Goal: Task Accomplishment & Management: Use online tool/utility

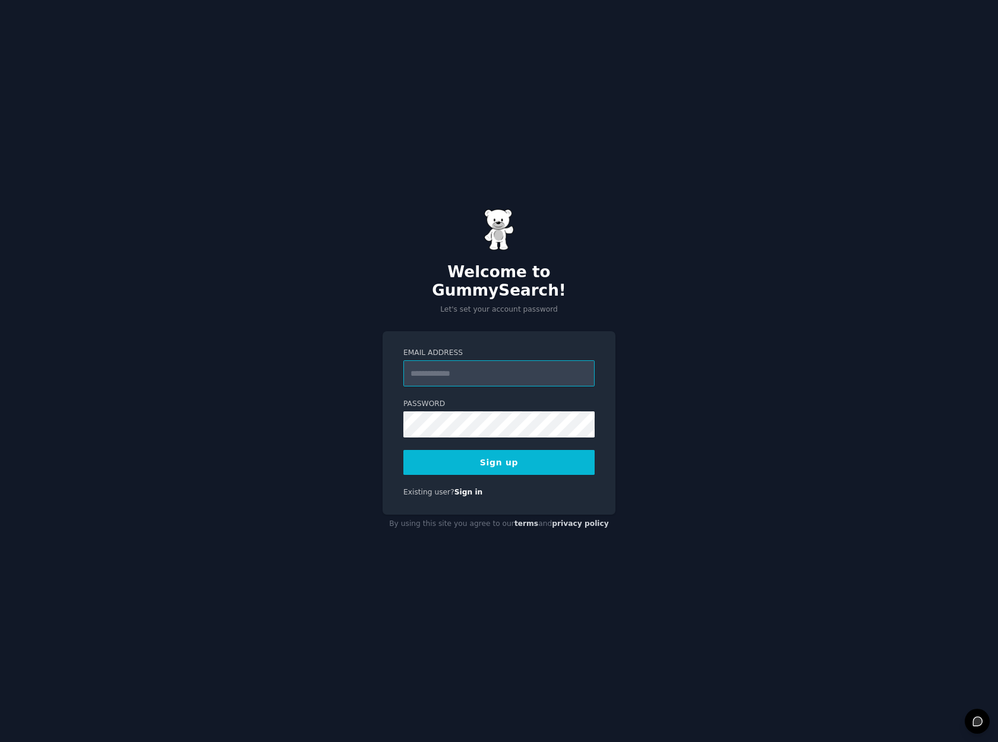
click at [434, 362] on input "Email Address" at bounding box center [498, 373] width 191 height 26
type input "*"
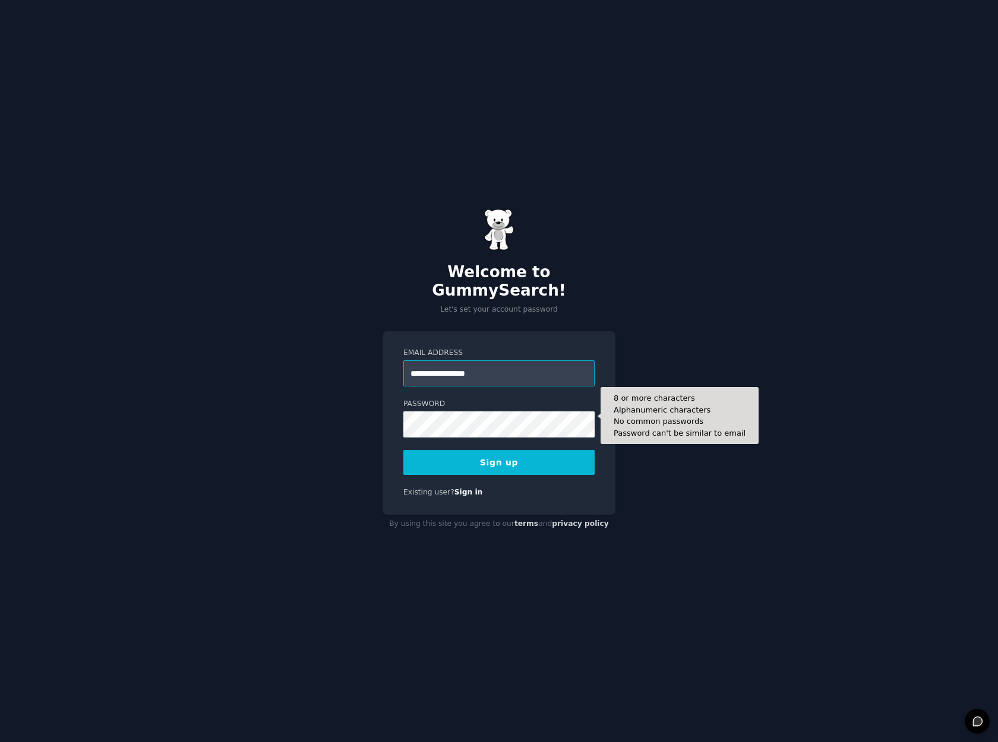
type input "**********"
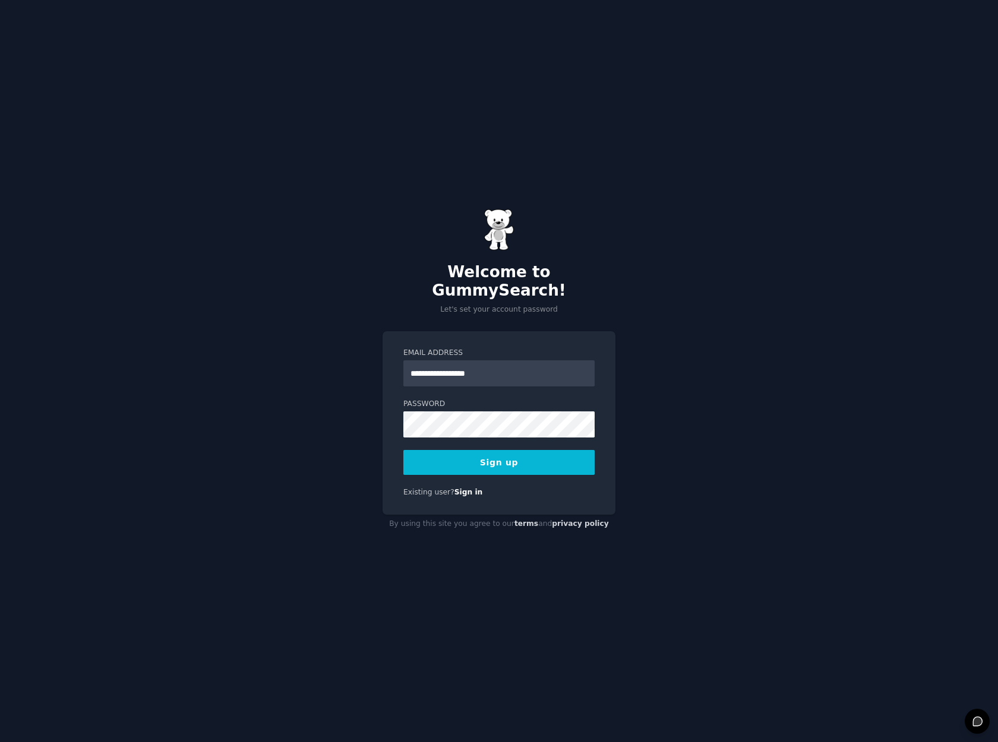
click at [501, 450] on button "Sign up" at bounding box center [498, 462] width 191 height 25
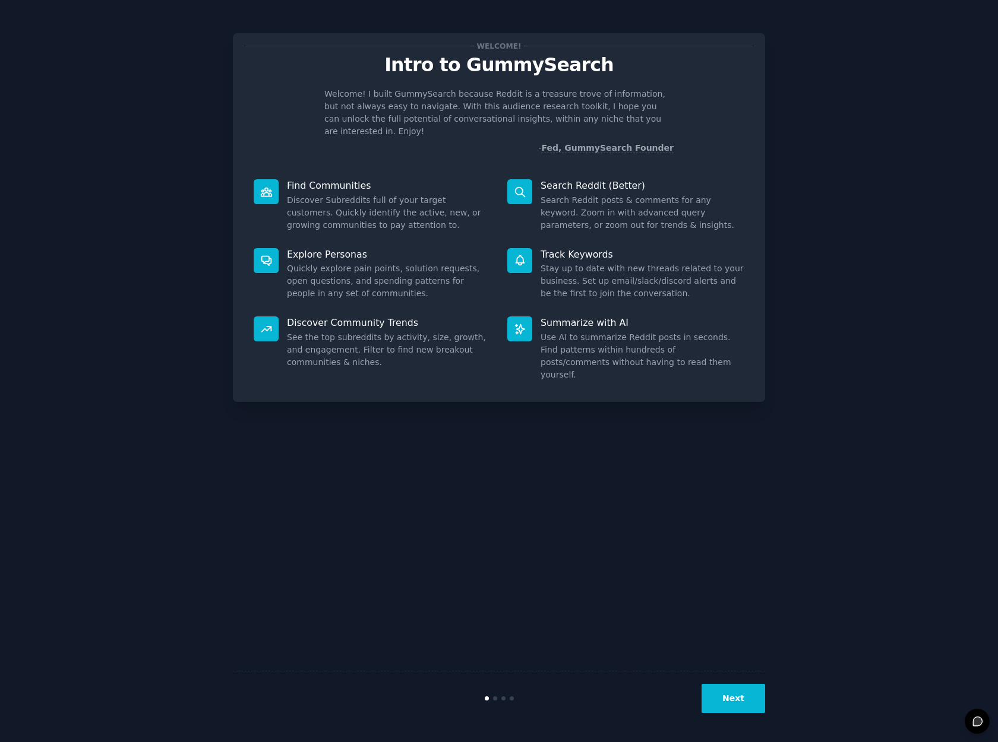
click at [726, 698] on button "Next" at bounding box center [733, 698] width 64 height 29
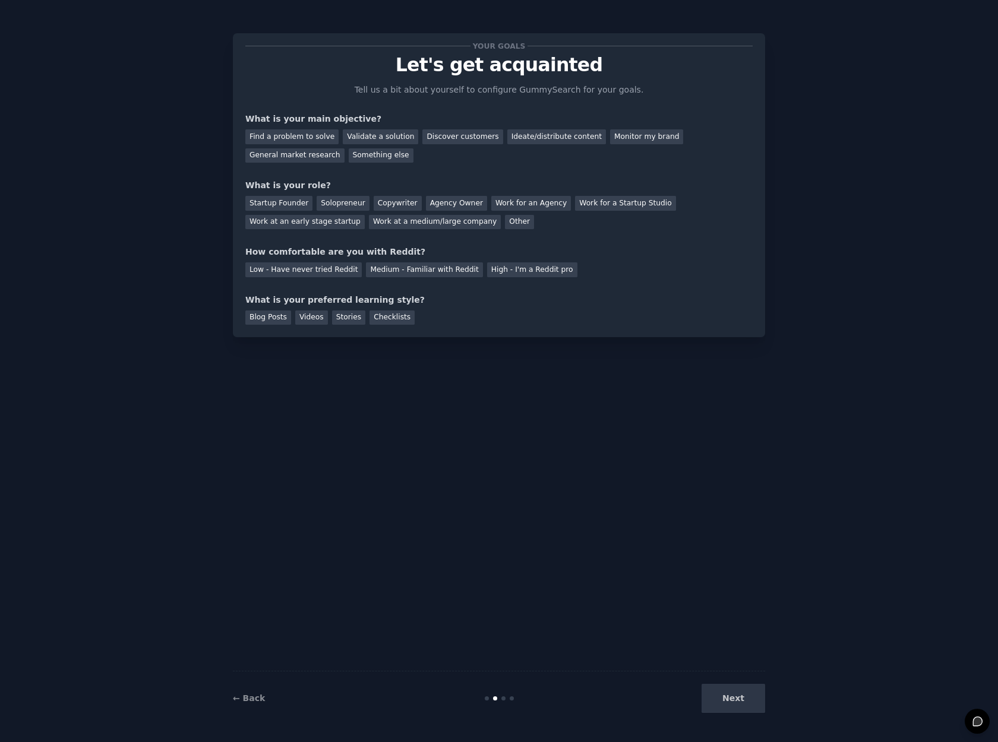
click at [726, 698] on div "Next" at bounding box center [676, 698] width 178 height 29
click at [736, 701] on div "Next" at bounding box center [676, 698] width 178 height 29
click at [733, 665] on div "Your goals Let's get acquainted Tell us a bit about yourself to configure Gummy…" at bounding box center [499, 371] width 532 height 709
click at [733, 712] on div "Next" at bounding box center [676, 698] width 178 height 29
click at [303, 134] on div "Find a problem to solve" at bounding box center [291, 136] width 93 height 15
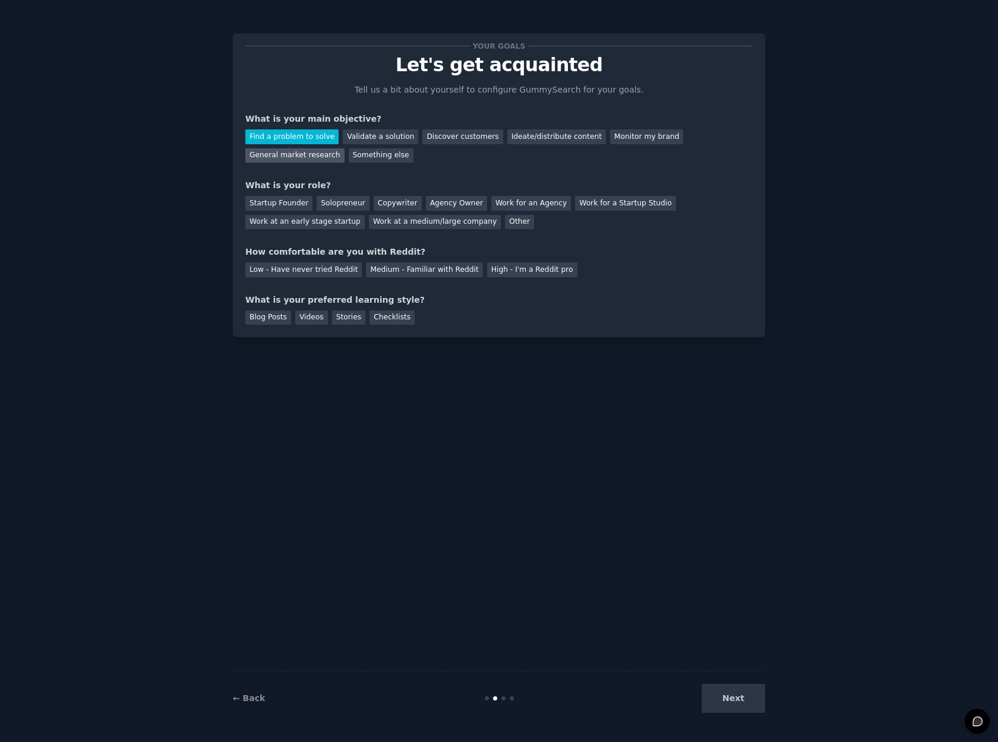
click at [295, 152] on div "General market research" at bounding box center [294, 155] width 99 height 15
click at [303, 135] on div "Find a problem to solve" at bounding box center [291, 136] width 93 height 15
click at [297, 221] on div "Work at an early stage startup" at bounding box center [304, 222] width 119 height 15
click at [298, 268] on div "Low - Have never tried Reddit" at bounding box center [303, 270] width 116 height 15
click at [381, 315] on div "Checklists" at bounding box center [391, 318] width 45 height 15
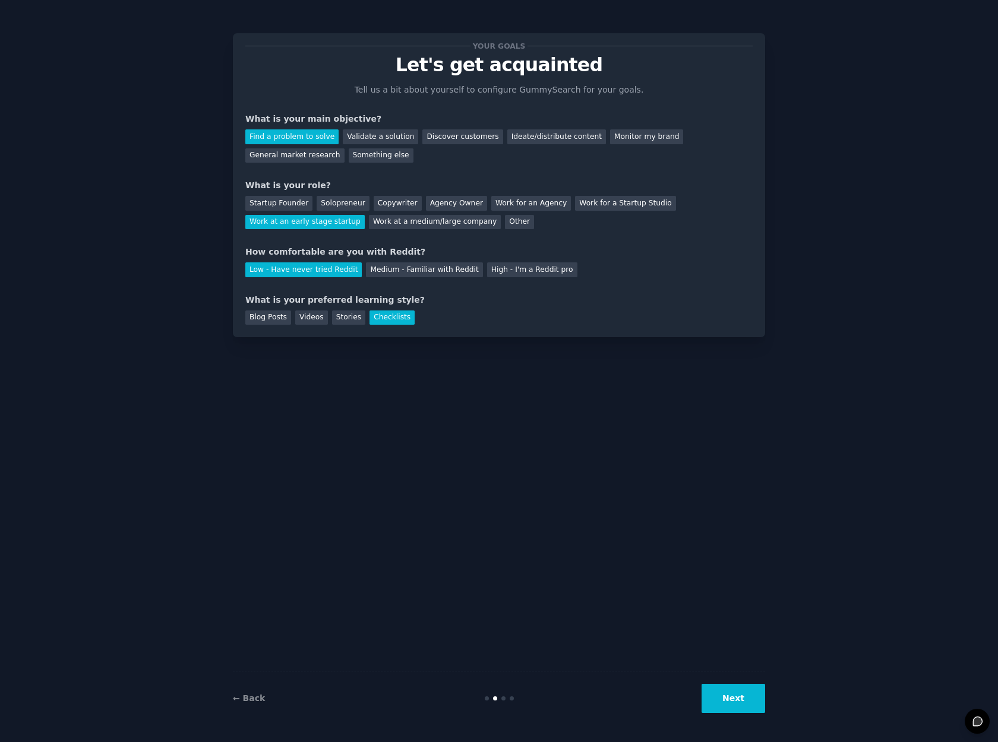
click at [734, 699] on button "Next" at bounding box center [733, 698] width 64 height 29
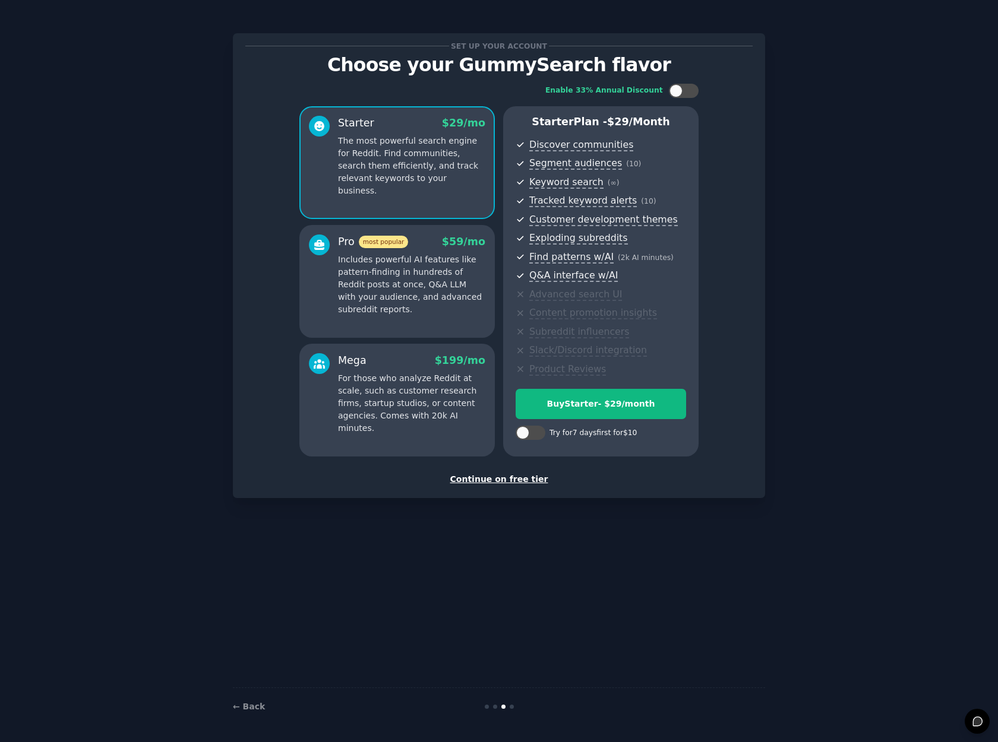
click at [502, 479] on div "Continue on free tier" at bounding box center [498, 479] width 507 height 12
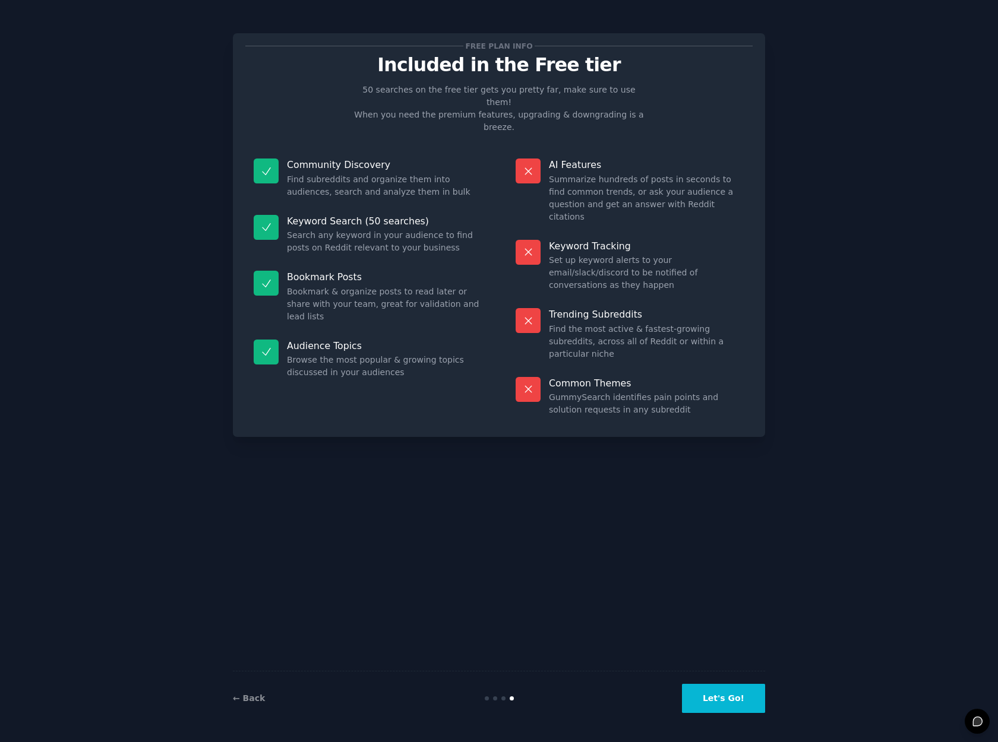
click at [733, 690] on button "Let's Go!" at bounding box center [723, 698] width 83 height 29
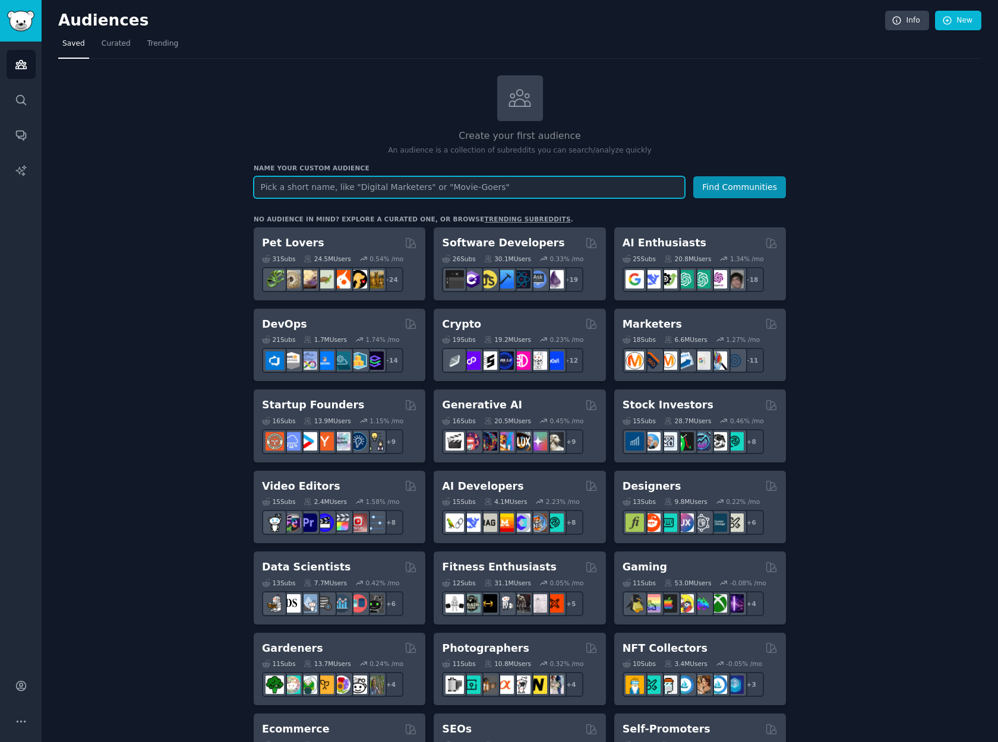
paste input "r/AppIdeas"
paste input "r/iOSapps"
paste input "r/Productivity"
paste input "r/SideProject"
click at [346, 187] on input "r/AppIdeasr/iOSappsr/r/SideProject" at bounding box center [469, 187] width 431 height 22
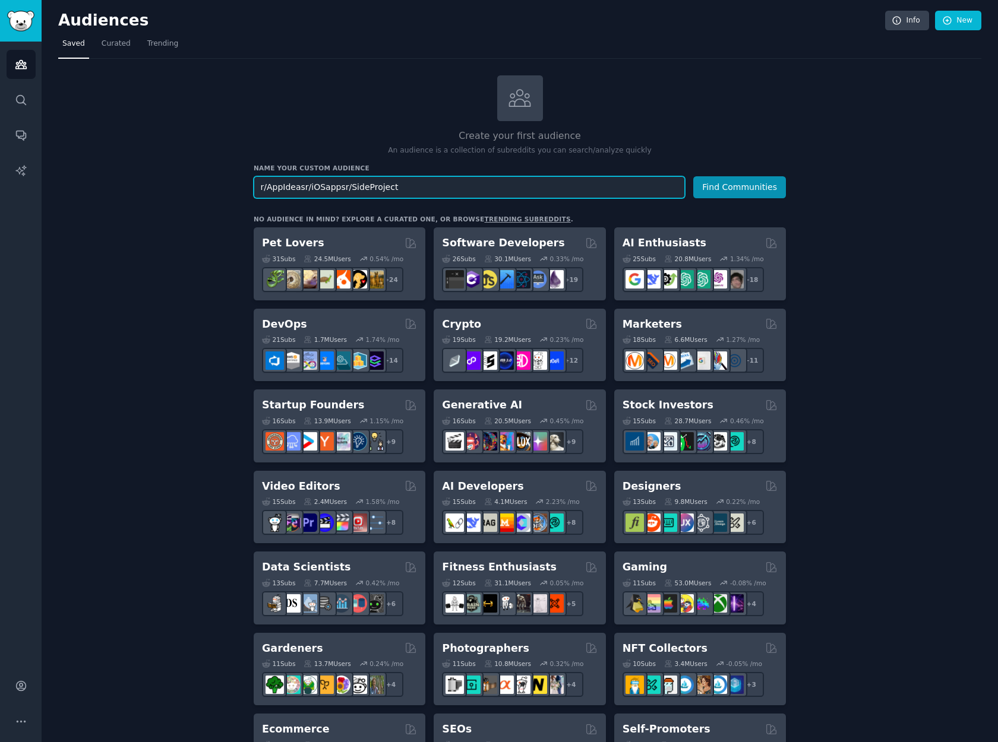
drag, startPoint x: 265, startPoint y: 188, endPoint x: 236, endPoint y: 188, distance: 29.7
click at [236, 188] on div "Create your first audience An audience is a collection of subreddits you can se…" at bounding box center [519, 722] width 923 height 1294
click at [400, 186] on input "AppIdeasr/iOSappsr/SideProject" at bounding box center [469, 187] width 431 height 22
paste input "r/Apple"
click at [343, 188] on input "AppIdeasr/iOSappsr/r/Apple" at bounding box center [469, 187] width 431 height 22
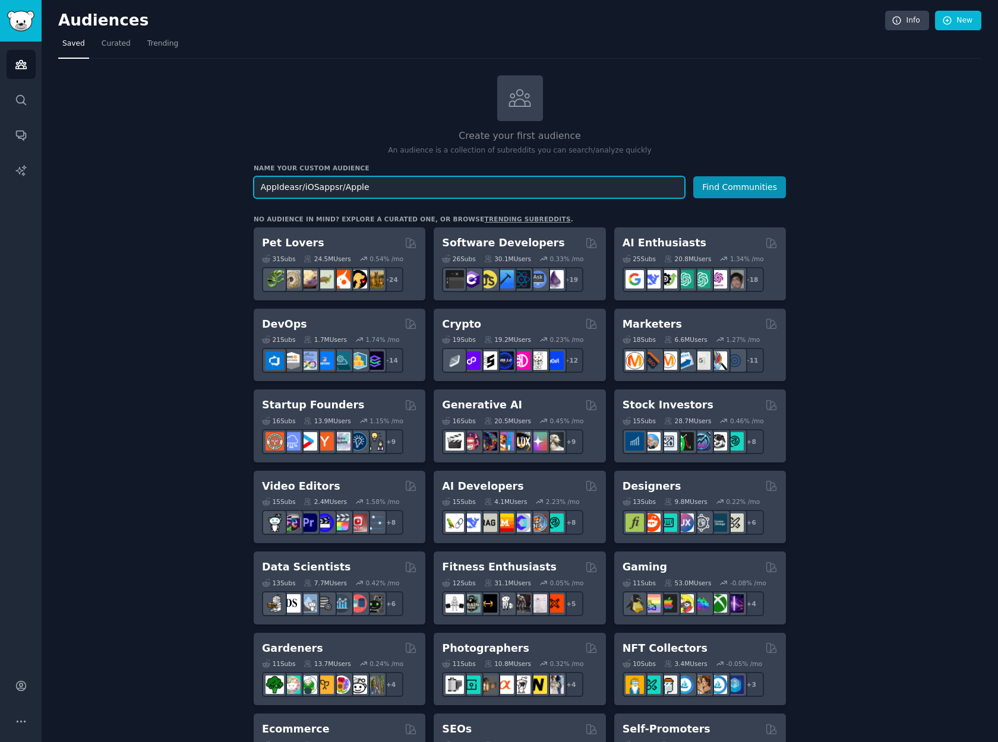
click at [386, 190] on input "AppIdeasr/iOSappsr/Apple" at bounding box center [469, 187] width 431 height 22
click at [460, 3] on div "Audiences Info New Saved Curated Trending Create your first audience An audienc…" at bounding box center [520, 693] width 956 height 1386
paste input "/iPhon"
click at [383, 185] on input "AppIdeasr/iOSappsr//iPhone" at bounding box center [469, 187] width 431 height 22
paste input "/Apple"
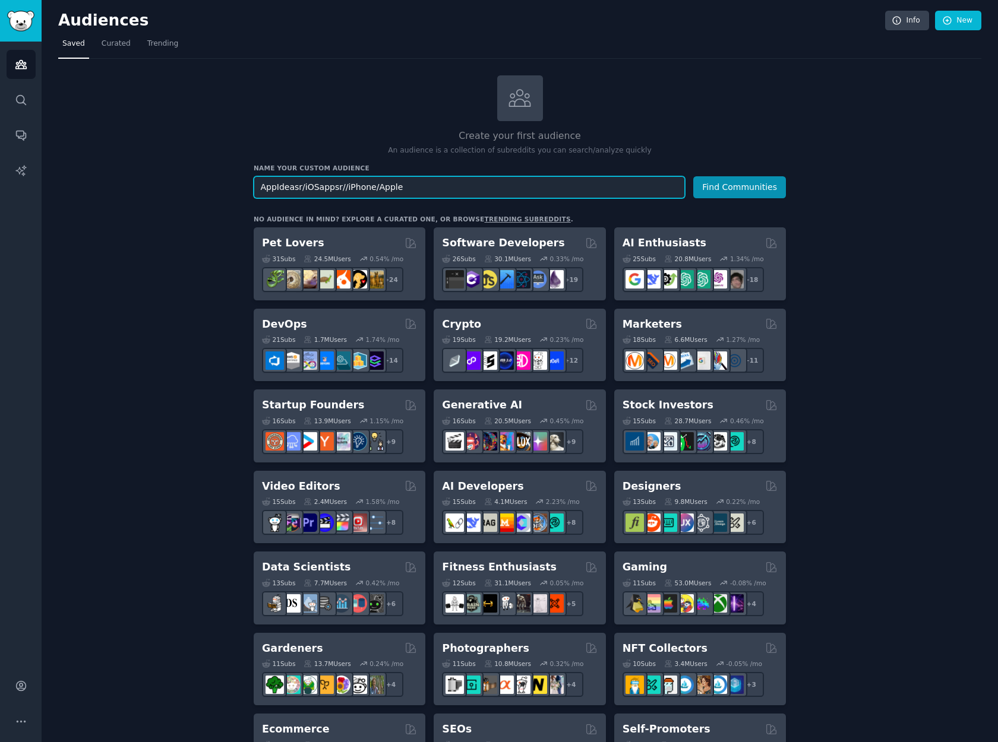
click at [338, 186] on input "AppIdeasr/iOSappsr//iPhone/Apple" at bounding box center [469, 187] width 431 height 22
type input "AppIdeasr/iOSappsr/iPhone/Apple"
click at [724, 190] on button "Find Communities" at bounding box center [739, 187] width 93 height 22
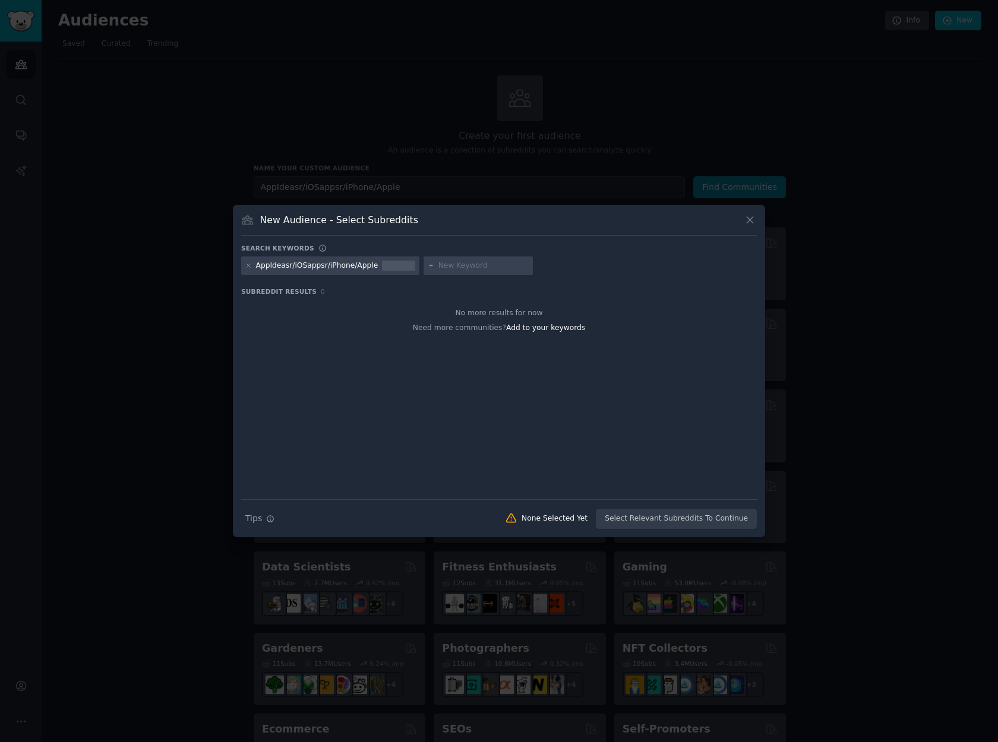
click at [309, 270] on div "AppIdeasr/iOSappsr/iPhone/Apple" at bounding box center [317, 266] width 122 height 11
click at [304, 267] on div "AppIdeasr/iOSappsr/iPhone/Apple" at bounding box center [317, 266] width 122 height 11
drag, startPoint x: 291, startPoint y: 265, endPoint x: 442, endPoint y: 262, distance: 150.9
click at [442, 262] on div "AppIdeasr/iOSappsr/iPhone/Apple" at bounding box center [499, 268] width 516 height 23
click at [248, 267] on icon at bounding box center [248, 266] width 7 height 7
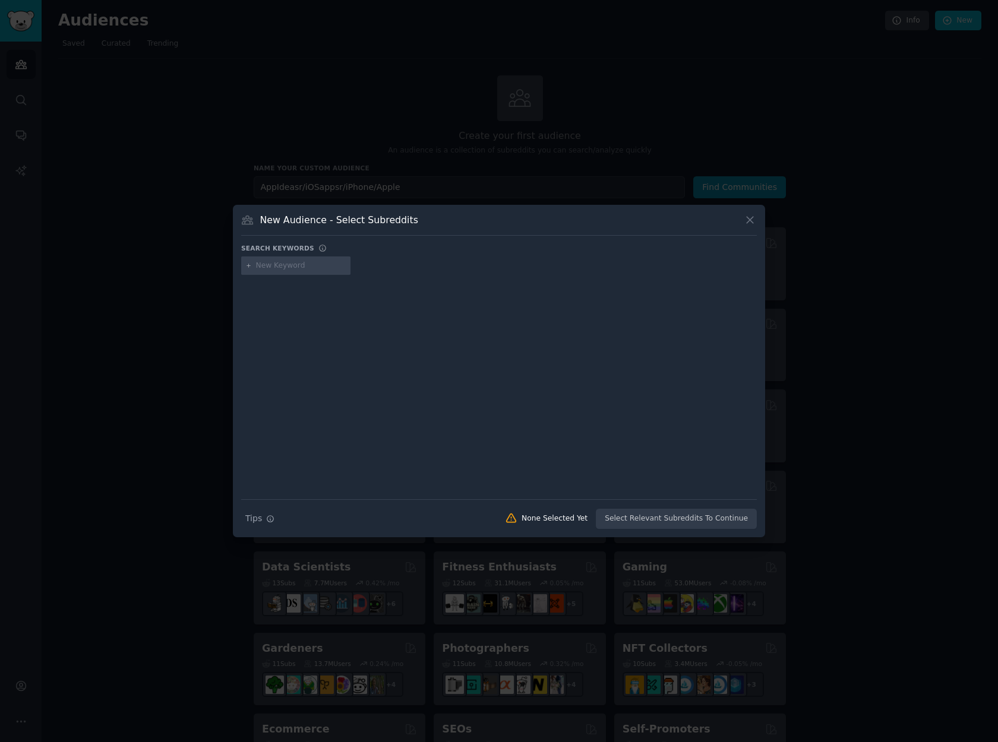
click at [265, 267] on input "text" at bounding box center [301, 266] width 90 height 11
paste input "AppIdeas"
type input "AppIdeas"
click at [330, 319] on div at bounding box center [499, 379] width 516 height 200
click at [330, 314] on div at bounding box center [499, 379] width 516 height 200
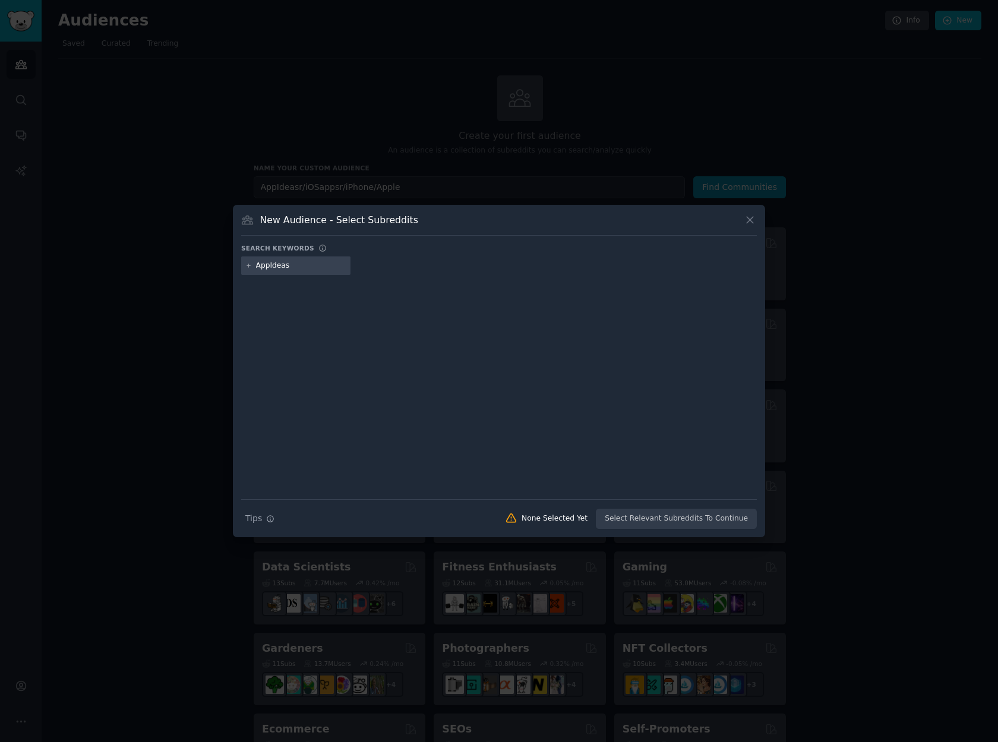
click at [644, 518] on div "Search Tips Tips None Selected Yet Select Relevant Subreddits To Continue" at bounding box center [499, 514] width 516 height 30
click at [546, 375] on div at bounding box center [499, 379] width 516 height 200
click at [303, 268] on input "AppIdeas" at bounding box center [301, 266] width 90 height 11
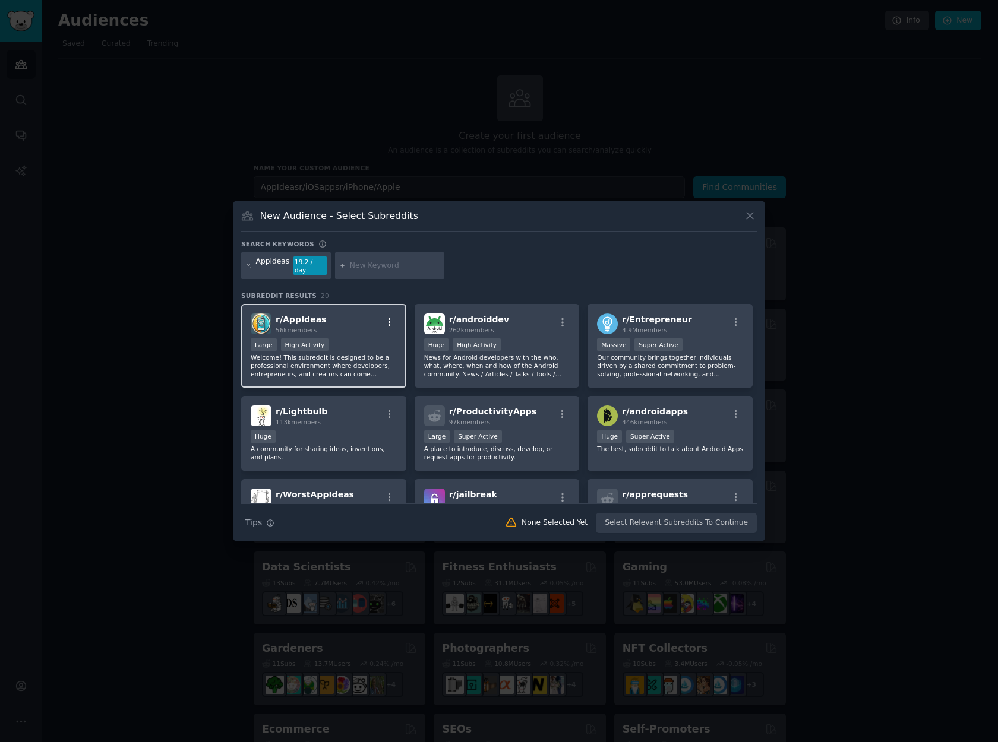
click at [385, 318] on icon "button" at bounding box center [389, 322] width 11 height 11
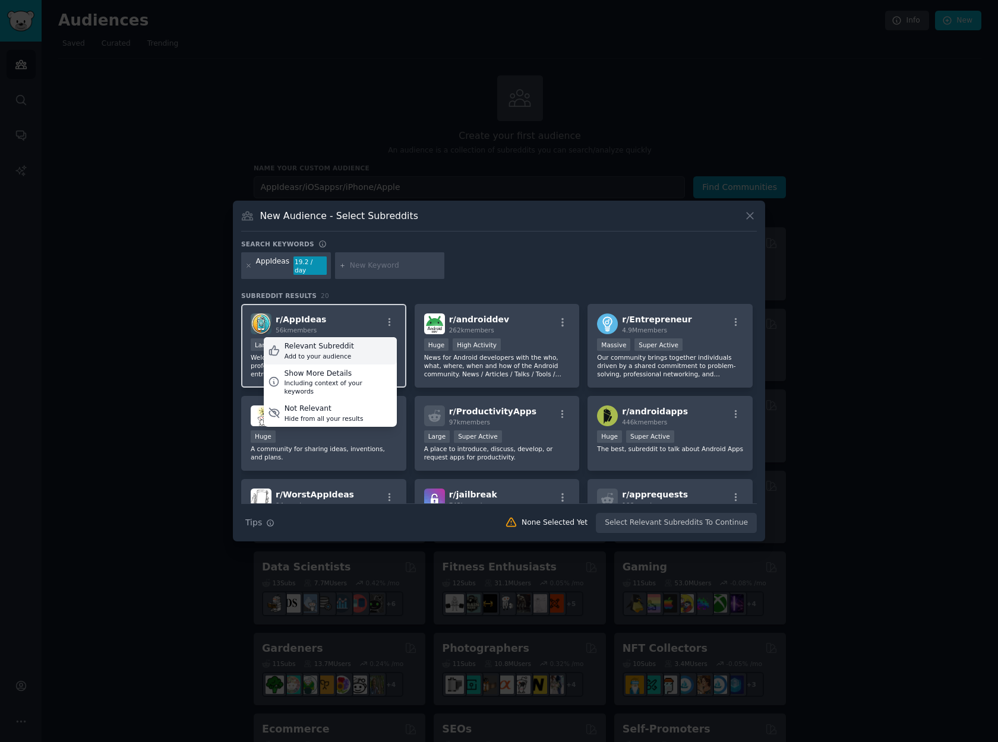
click at [347, 347] on div "Relevant Subreddit" at bounding box center [318, 346] width 69 height 11
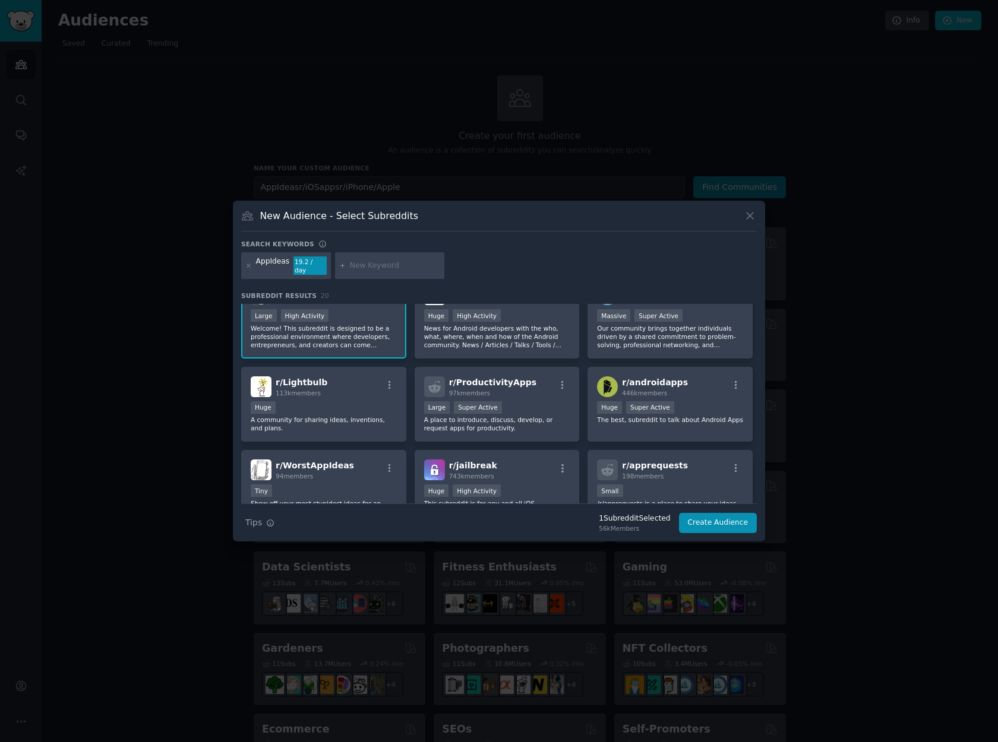
scroll to position [48, 0]
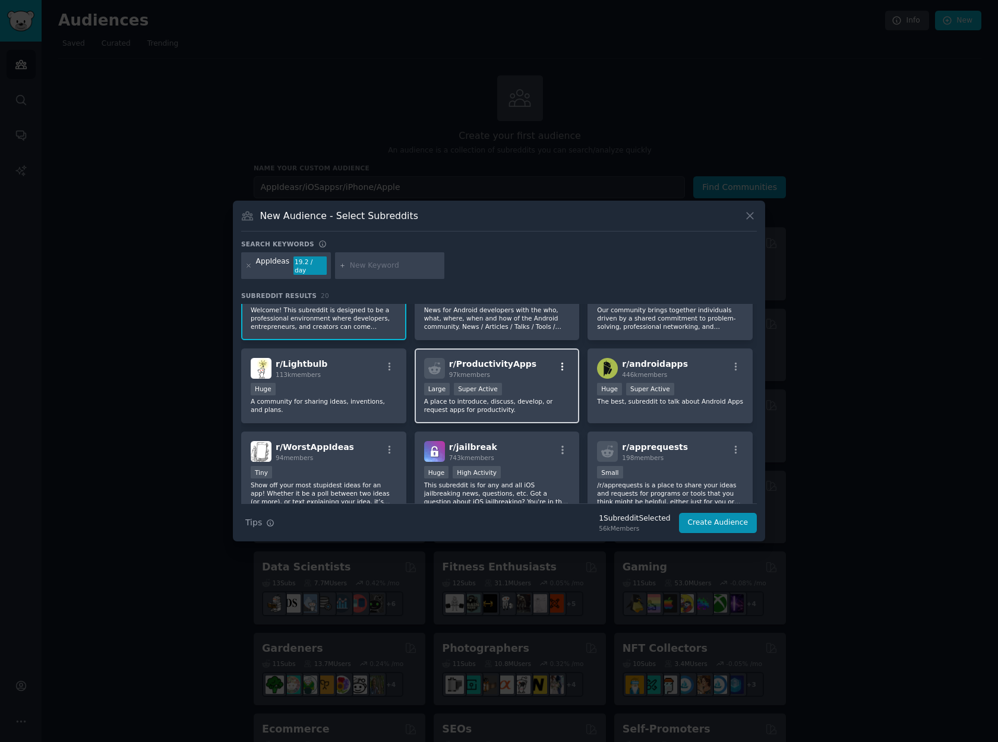
click at [561, 362] on icon "button" at bounding box center [562, 367] width 11 height 11
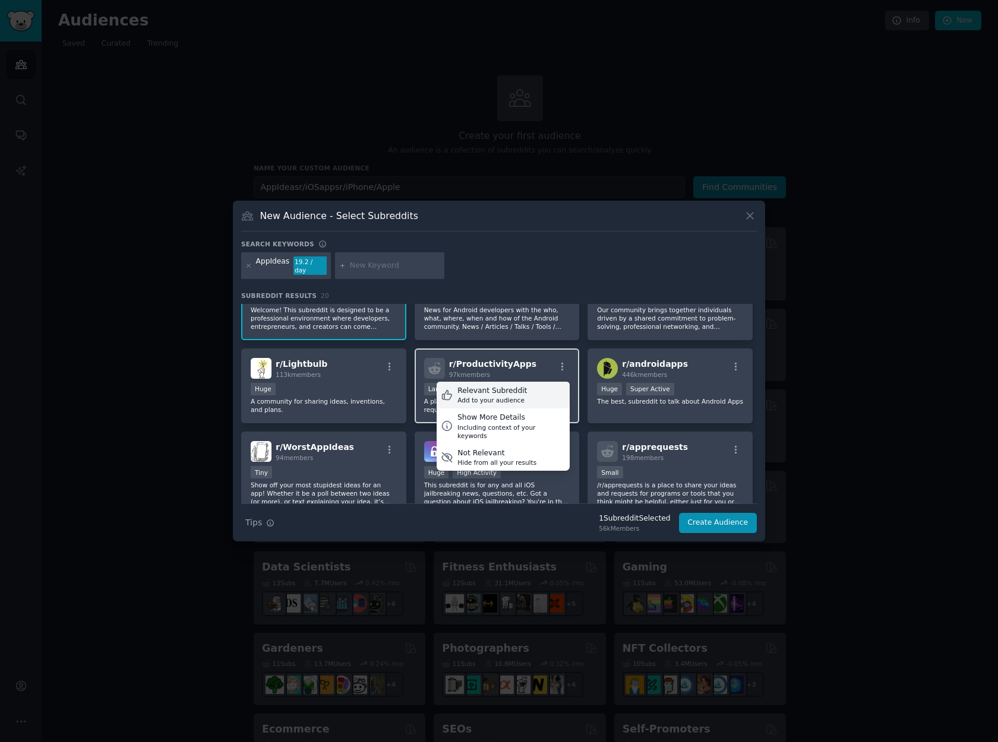
click at [508, 396] on div "Add to your audience" at bounding box center [491, 400] width 69 height 8
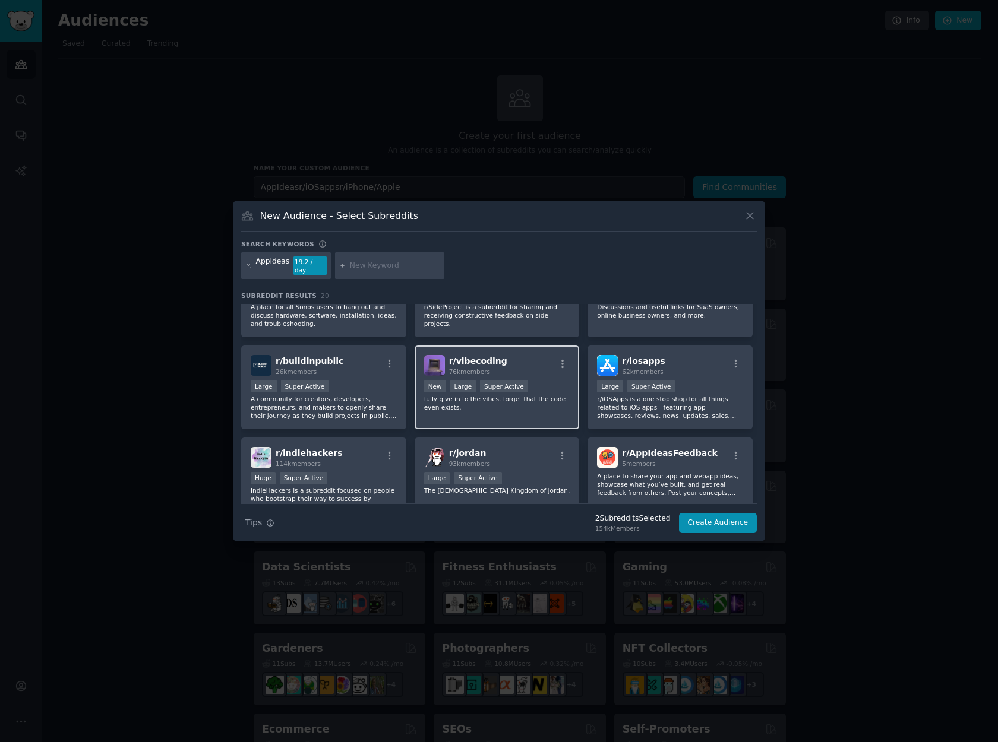
scroll to position [317, 0]
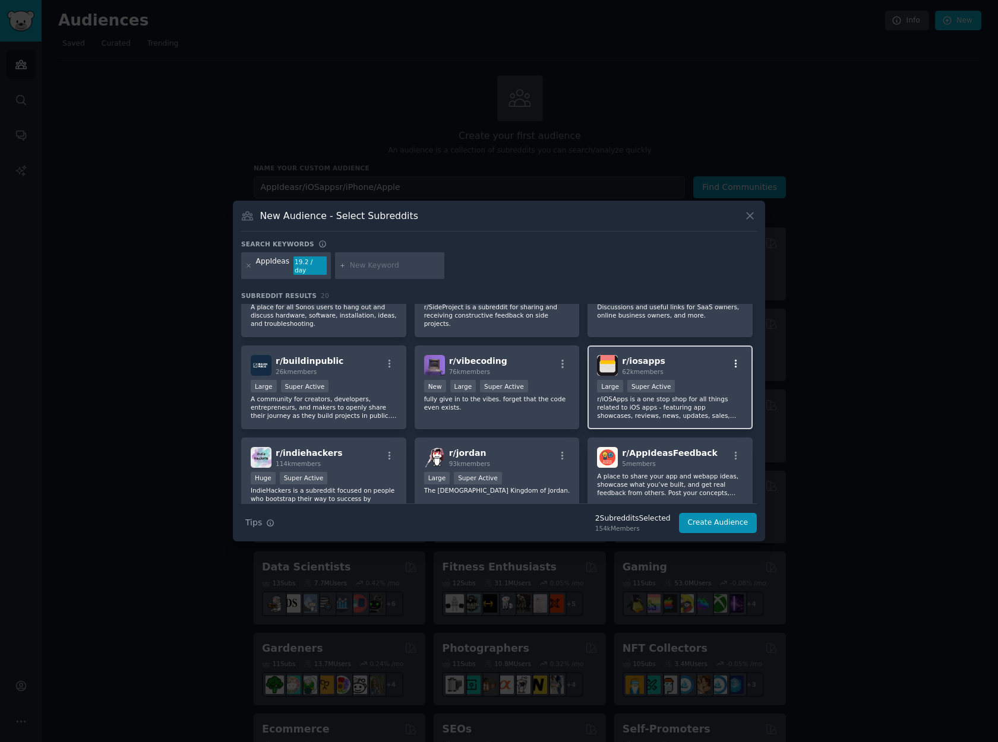
click at [735, 362] on icon "button" at bounding box center [736, 364] width 11 height 11
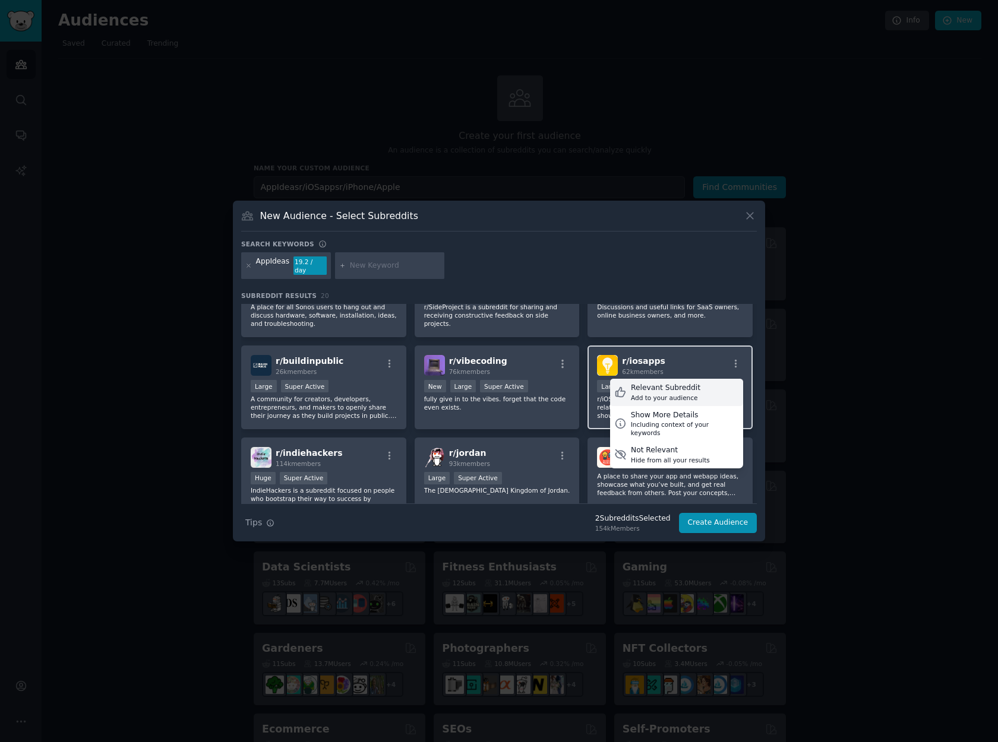
click at [668, 385] on div "Relevant Subreddit" at bounding box center [665, 388] width 69 height 11
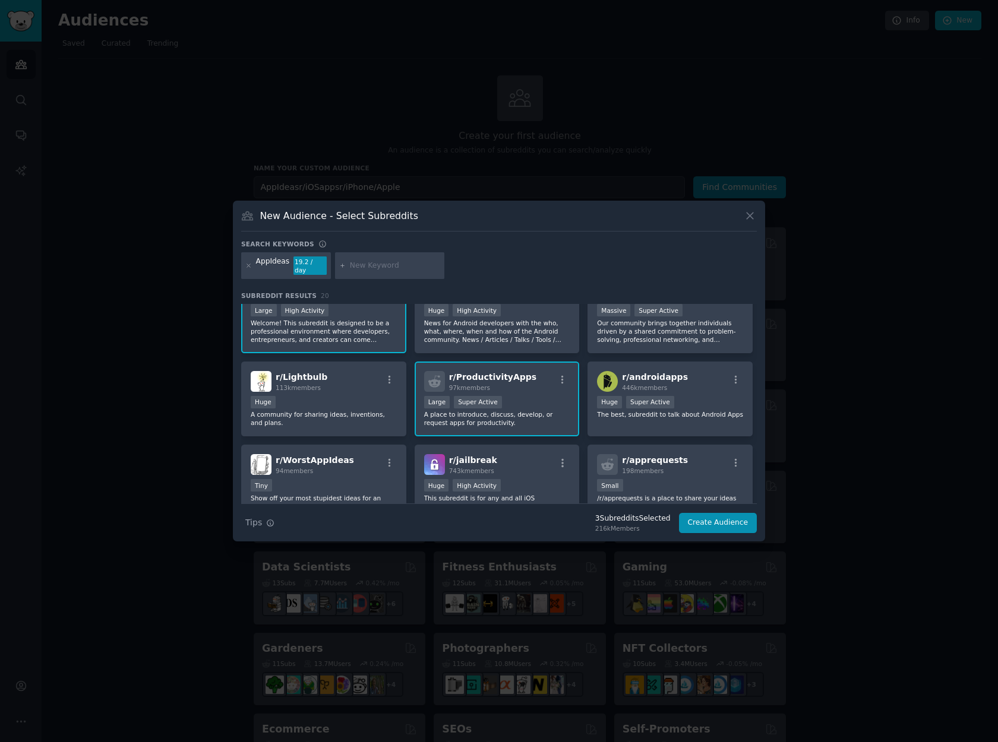
scroll to position [97, 0]
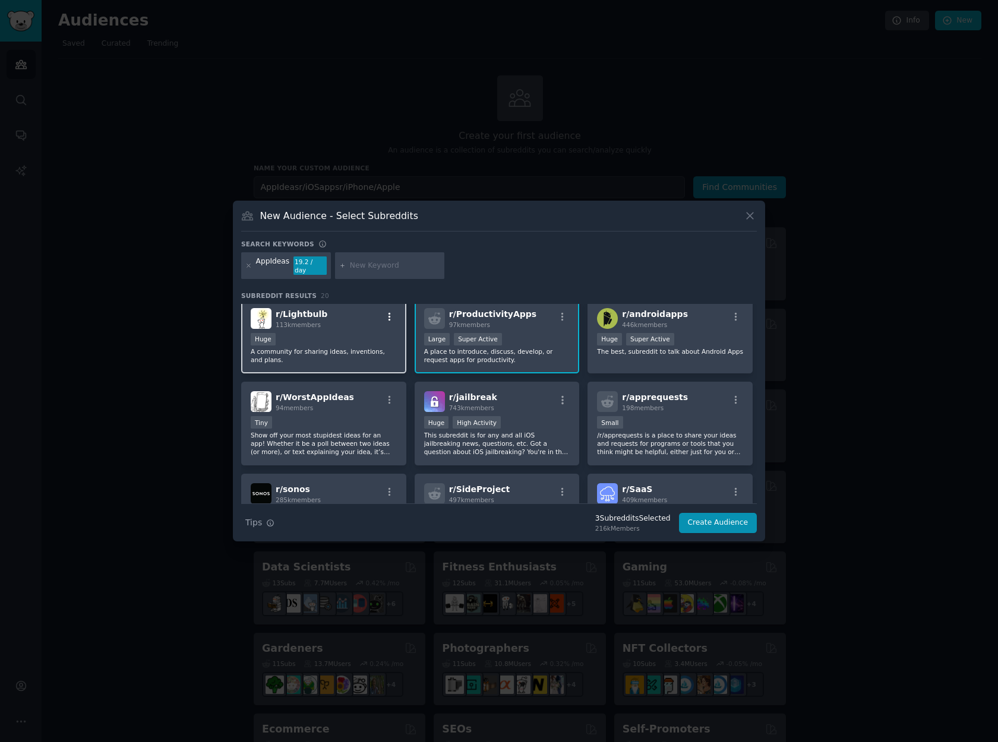
click at [388, 313] on icon "button" at bounding box center [389, 316] width 2 height 8
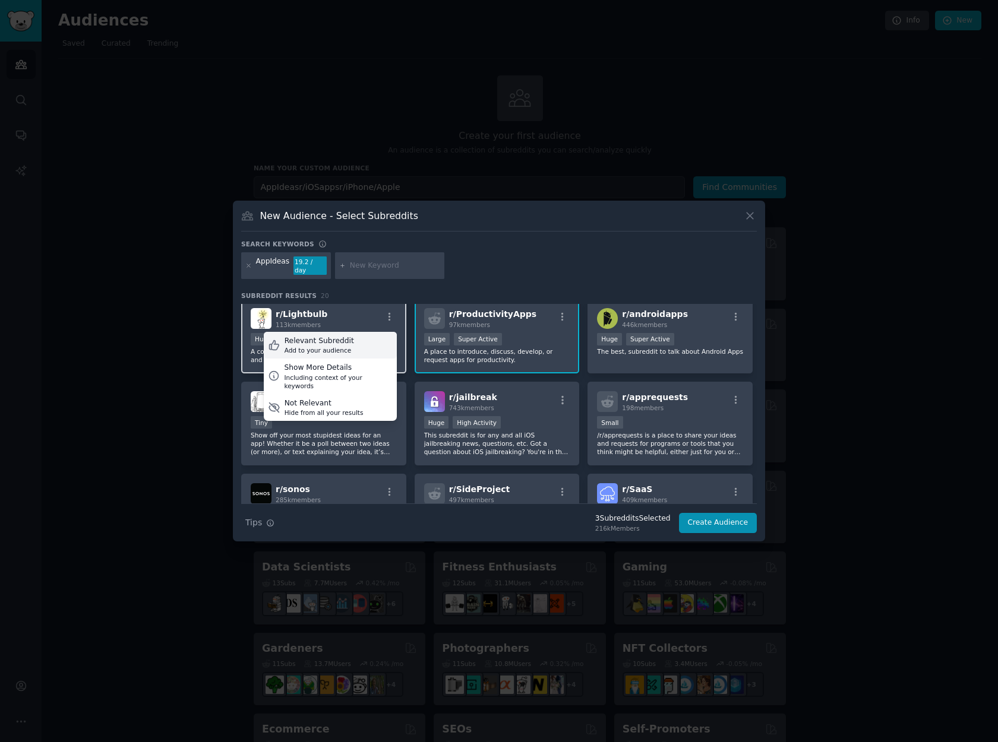
click at [334, 346] on div "Add to your audience" at bounding box center [318, 350] width 69 height 8
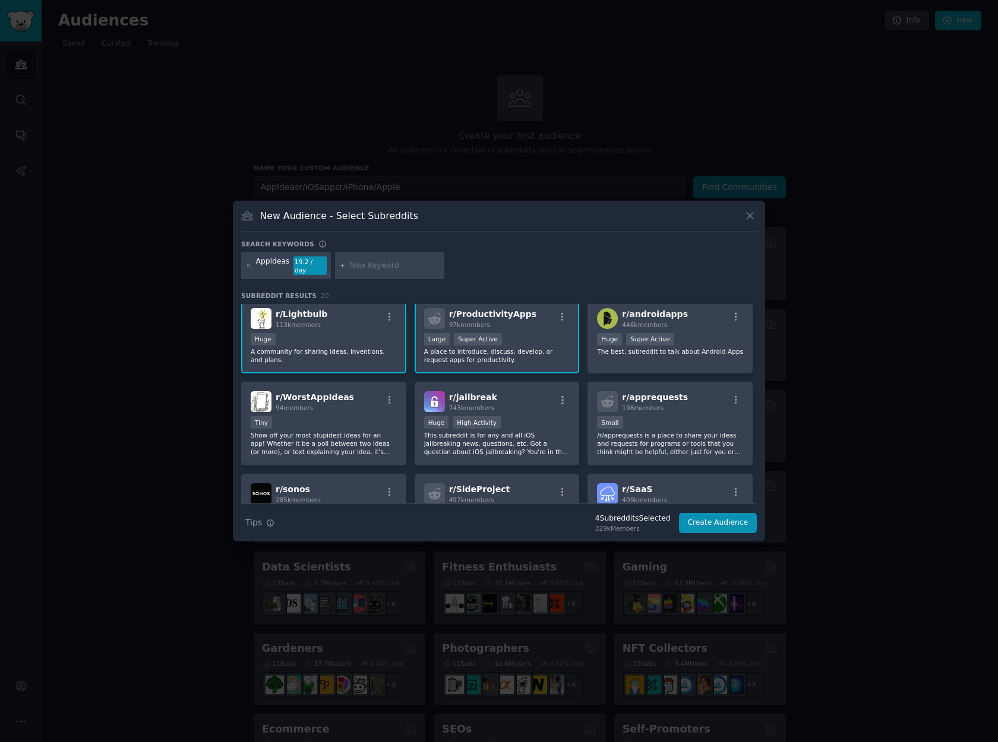
click at [412, 191] on div at bounding box center [499, 371] width 998 height 742
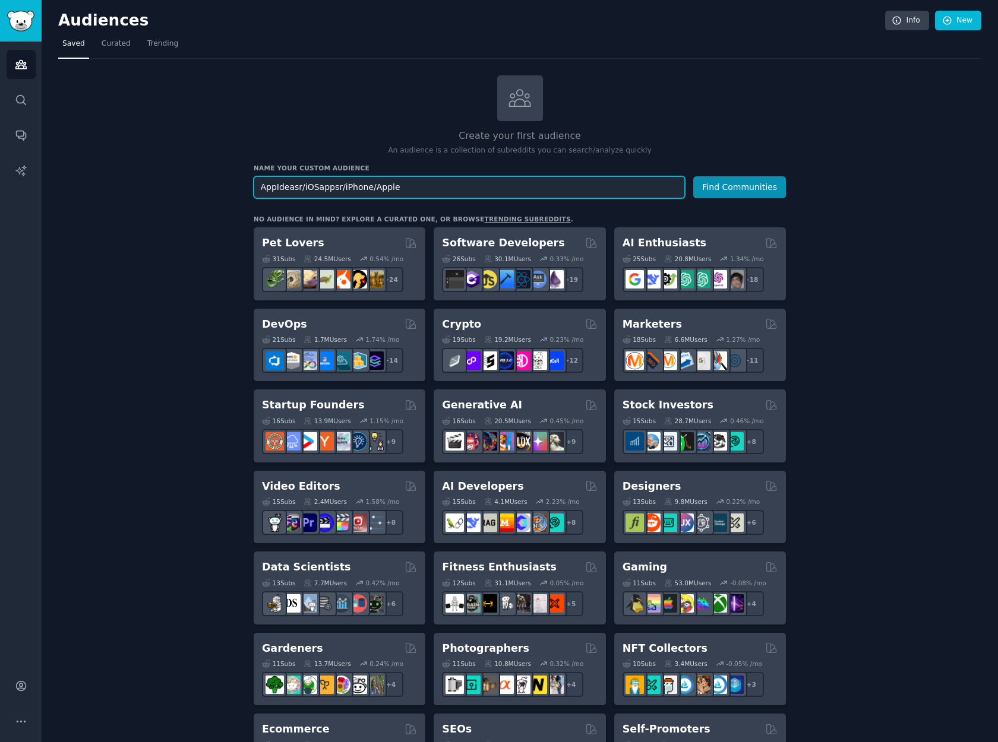
drag, startPoint x: 393, startPoint y: 189, endPoint x: 220, endPoint y: 184, distance: 172.9
click at [220, 184] on div "Create your first audience An audience is a collection of subreddits you can se…" at bounding box center [519, 722] width 923 height 1294
paste input "Productivity"
type input "Productivity"
click at [740, 186] on button "Find Communities" at bounding box center [739, 187] width 93 height 22
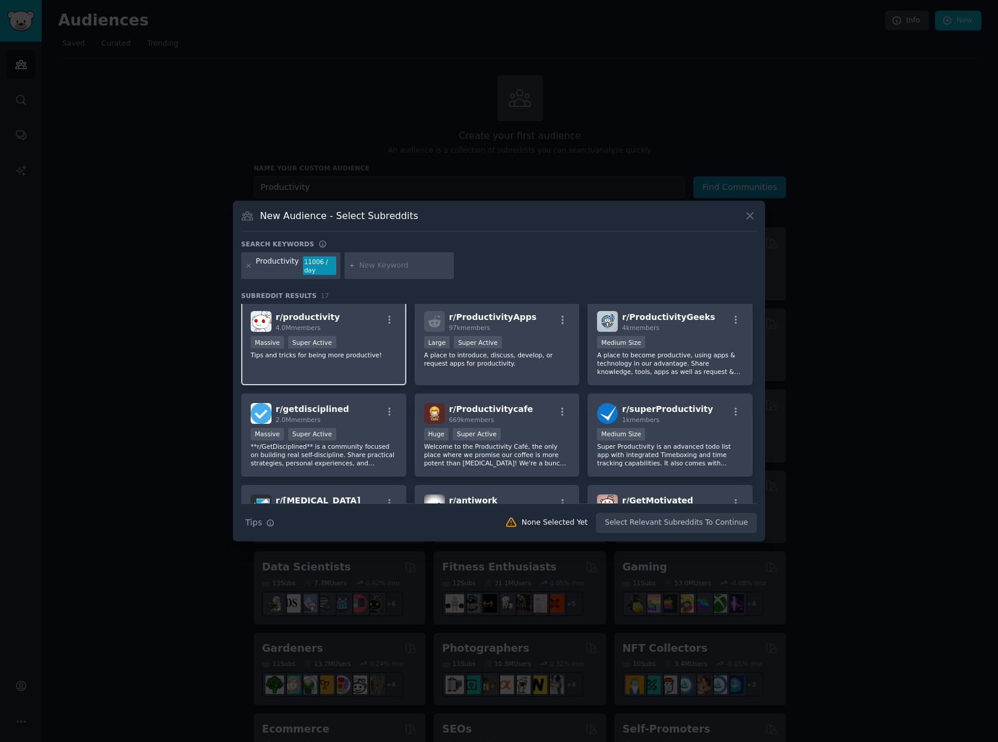
scroll to position [5, 0]
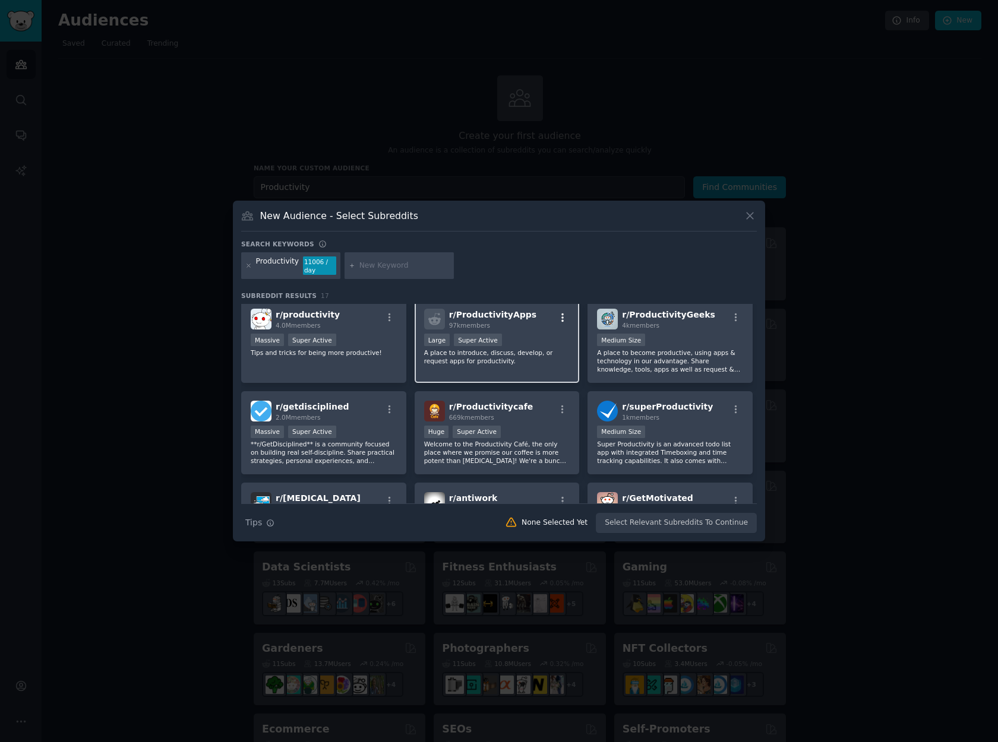
click at [562, 320] on icon "button" at bounding box center [562, 317] width 11 height 11
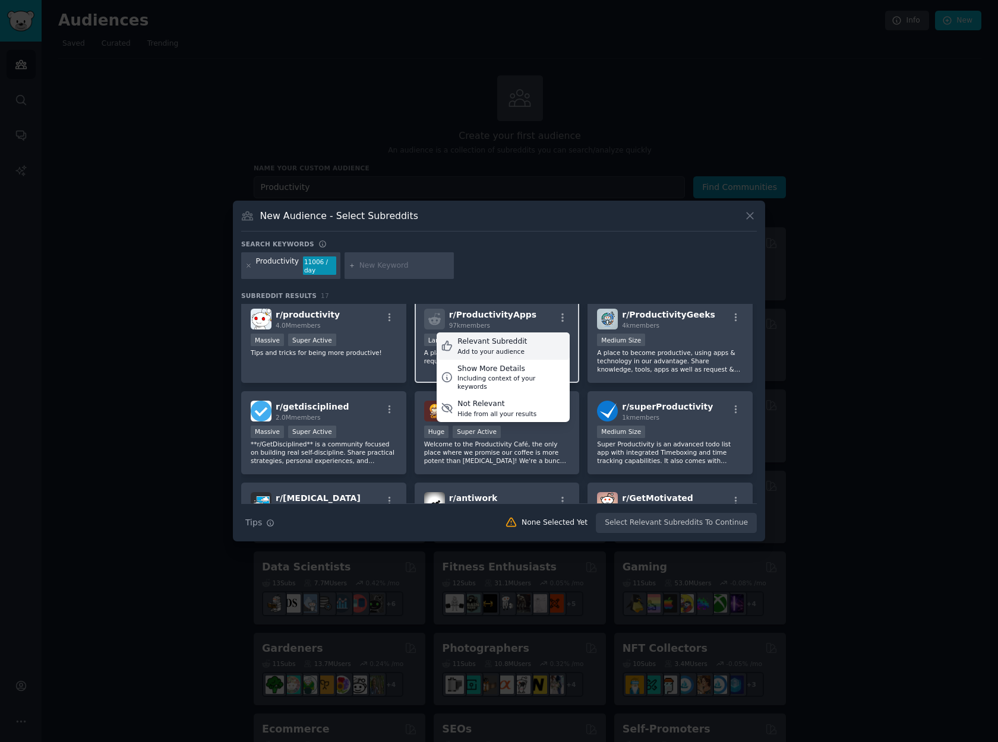
click at [505, 347] on div "Add to your audience" at bounding box center [491, 351] width 69 height 8
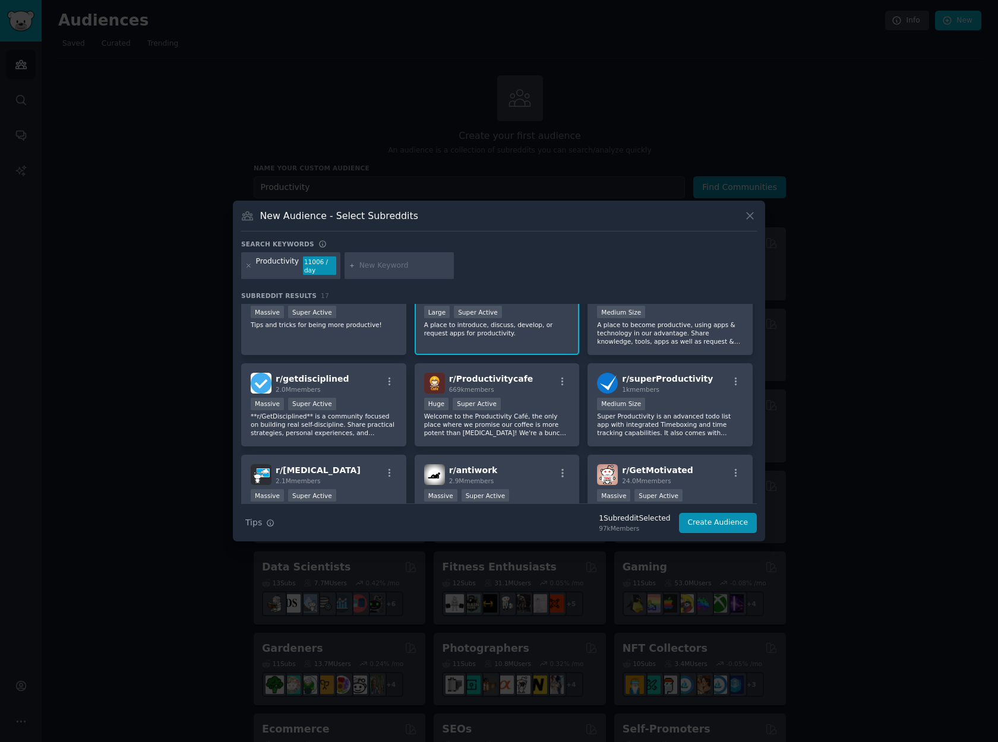
scroll to position [67, 0]
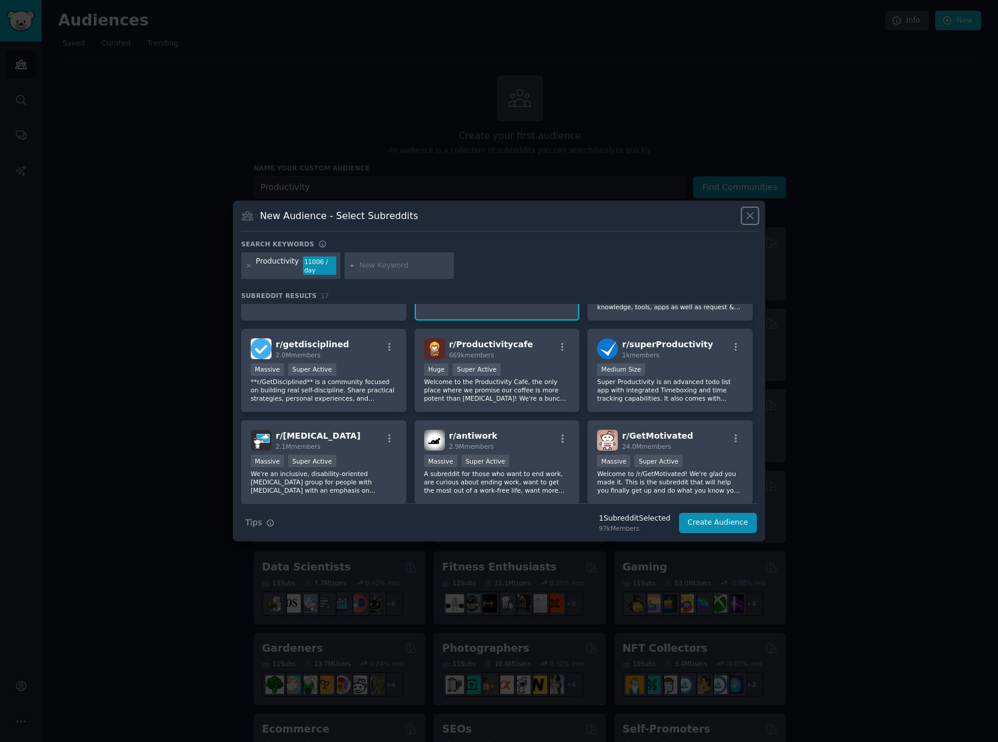
click at [753, 218] on icon at bounding box center [750, 216] width 12 height 12
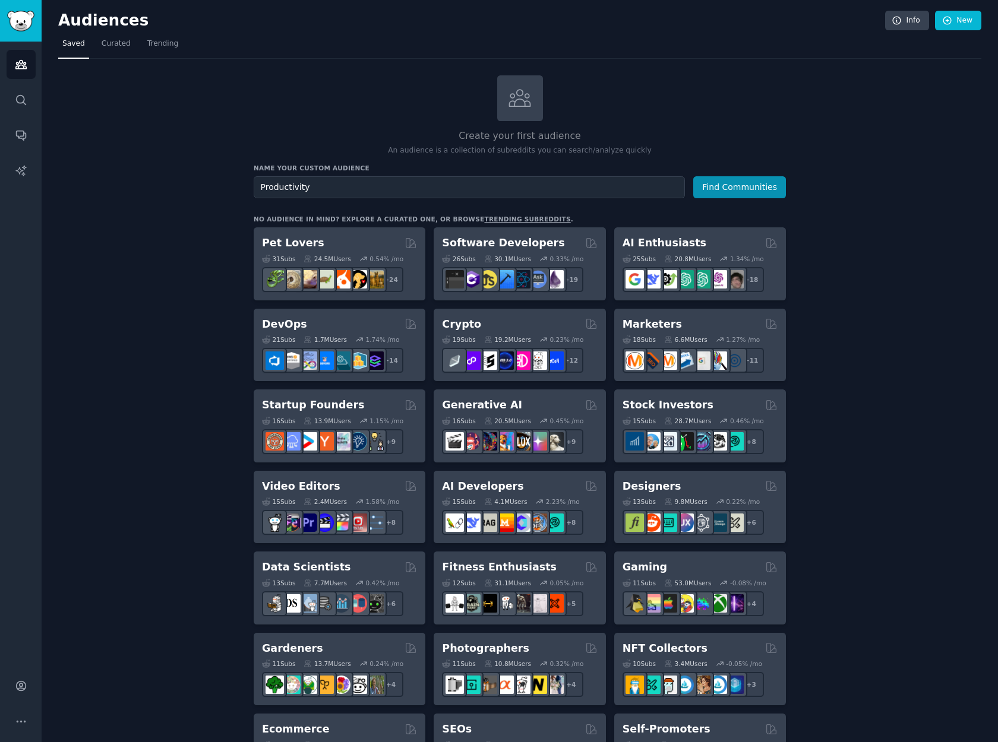
click at [144, 103] on div "Create your first audience An audience is a collection of subreddits you can se…" at bounding box center [519, 722] width 923 height 1294
